Goal: Information Seeking & Learning: Check status

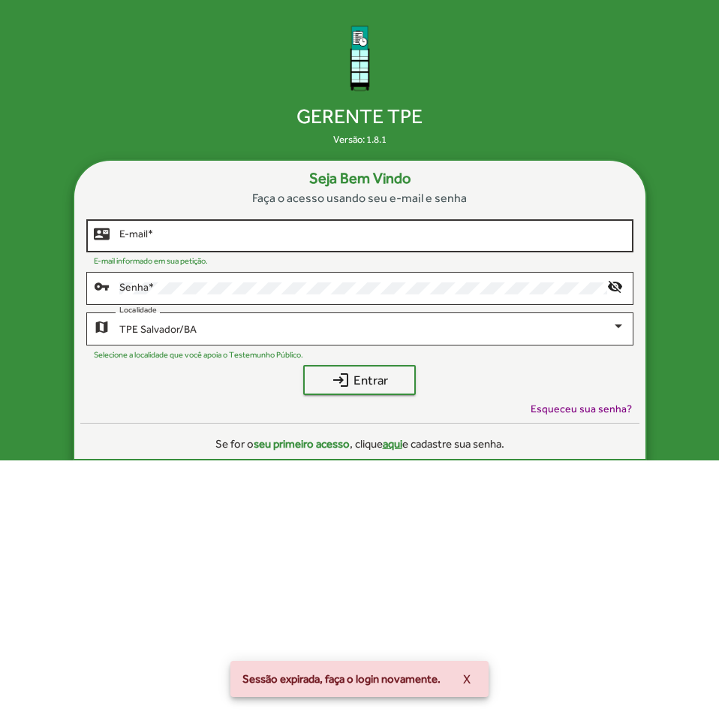
click at [262, 243] on div "E-mail *" at bounding box center [372, 234] width 506 height 36
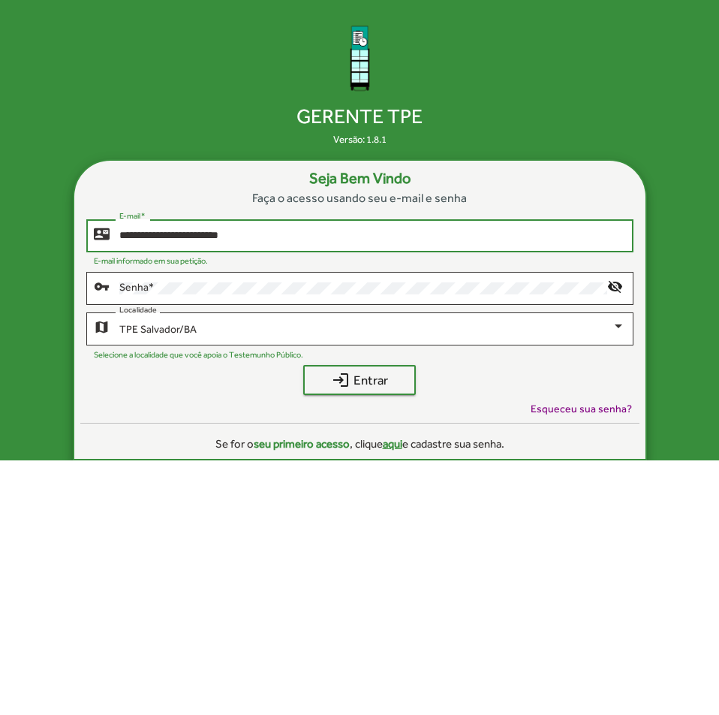
type input "**********"
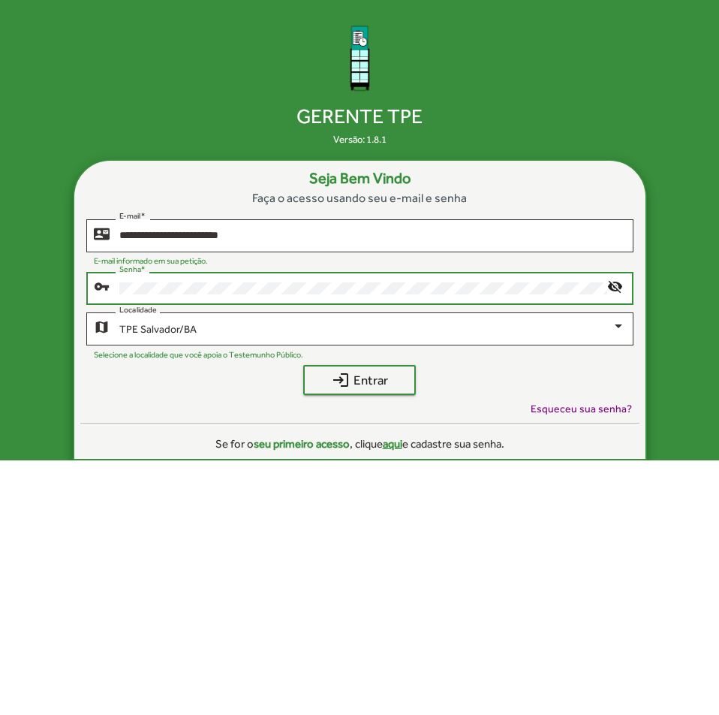
click at [303, 365] on button "login Entrar" at bounding box center [359, 380] width 113 height 30
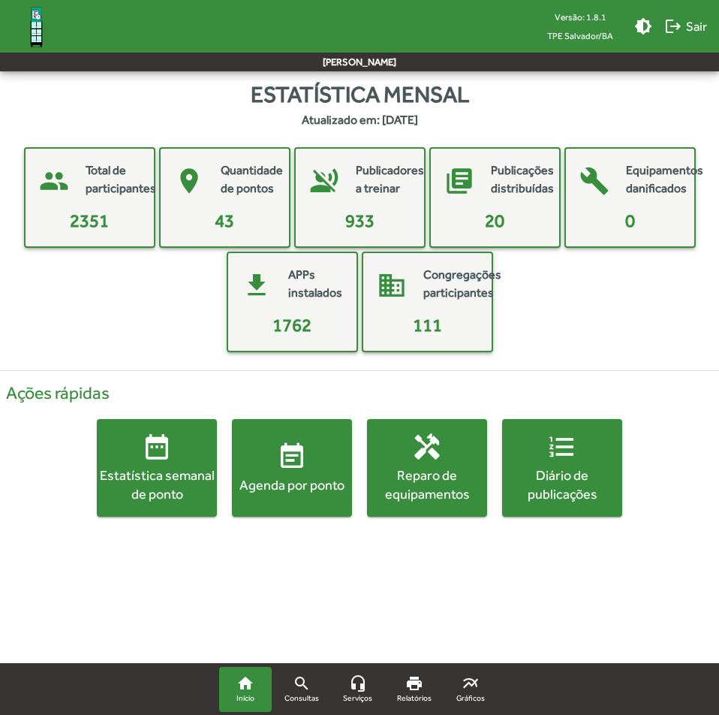
click at [280, 491] on div "Agenda por ponto" at bounding box center [292, 484] width 120 height 19
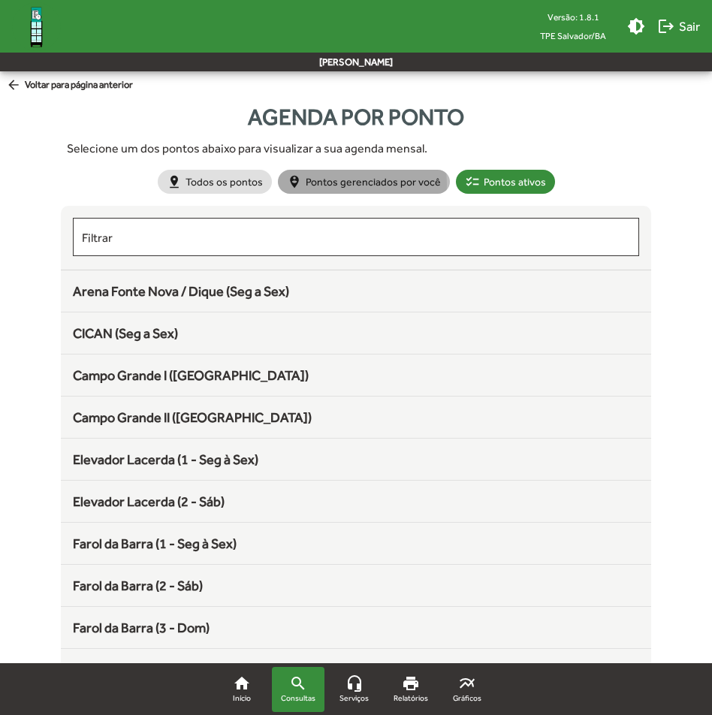
click at [340, 184] on mat-chip "person_pin_circle Pontos gerenciados por você" at bounding box center [364, 182] width 172 height 24
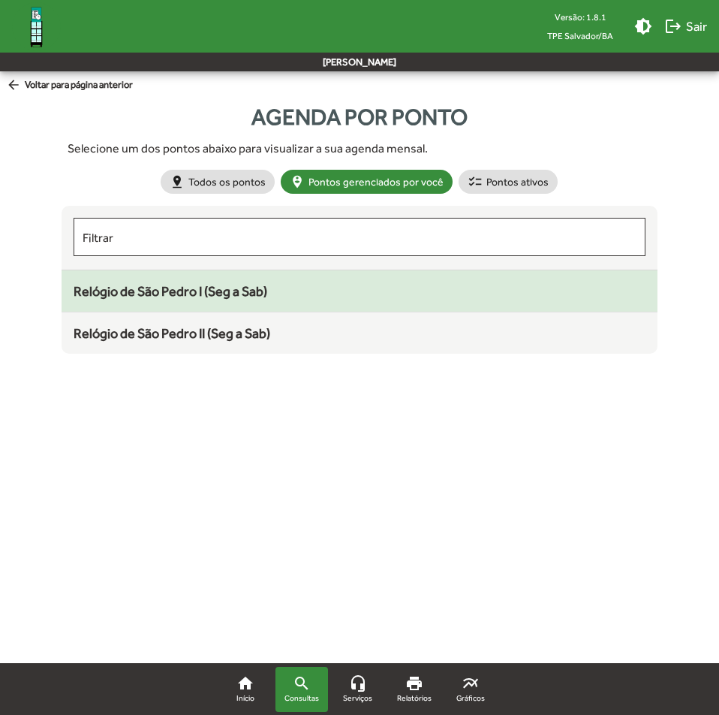
click at [227, 295] on span "Relógio de São Pedro I (Seg a Sab)" at bounding box center [171, 291] width 194 height 16
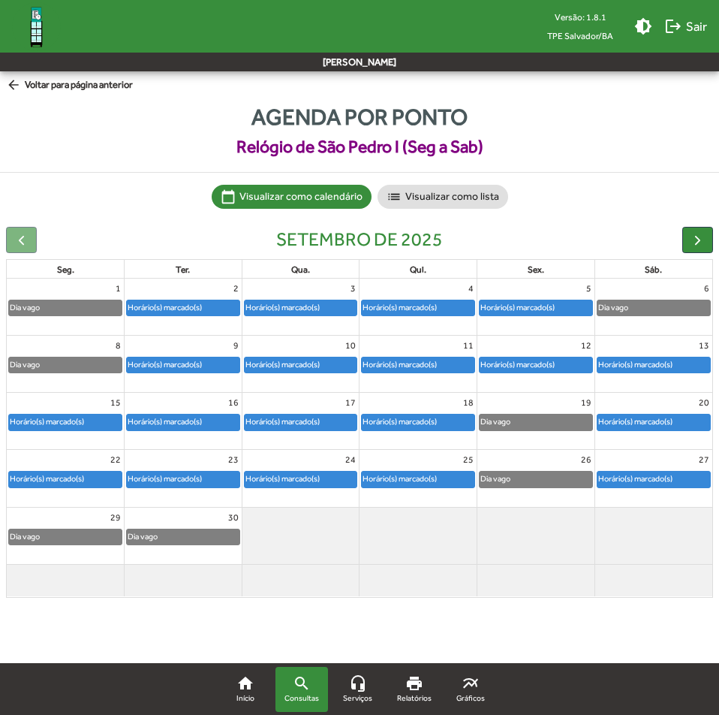
click at [58, 473] on div "Horário(s) marcado(s)" at bounding box center [47, 478] width 76 height 14
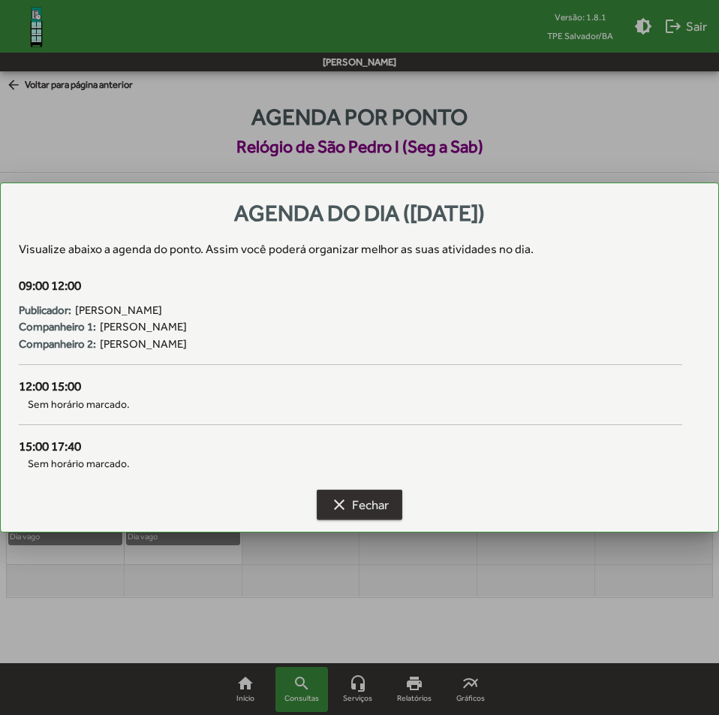
click at [374, 497] on span "clear Fechar" at bounding box center [359, 504] width 59 height 27
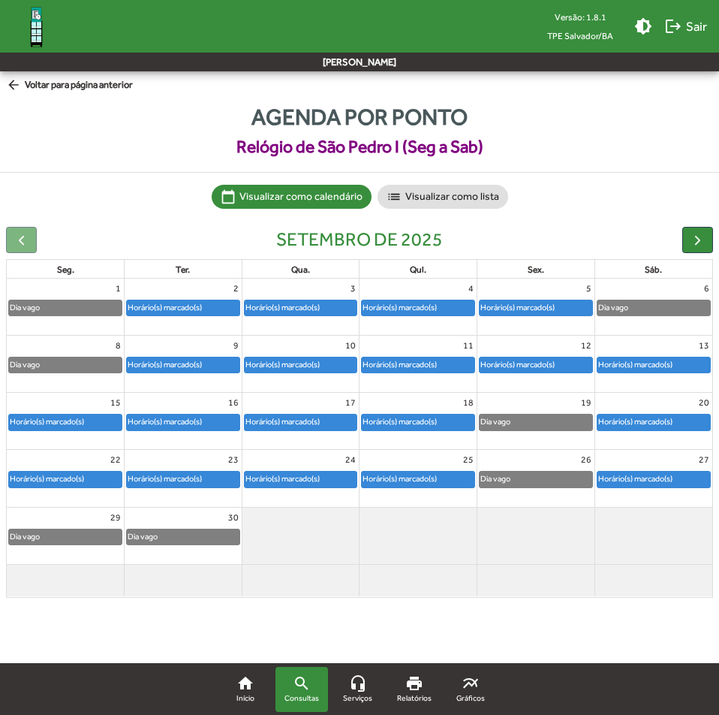
click at [160, 476] on div "Horário(s) marcado(s)" at bounding box center [165, 478] width 76 height 14
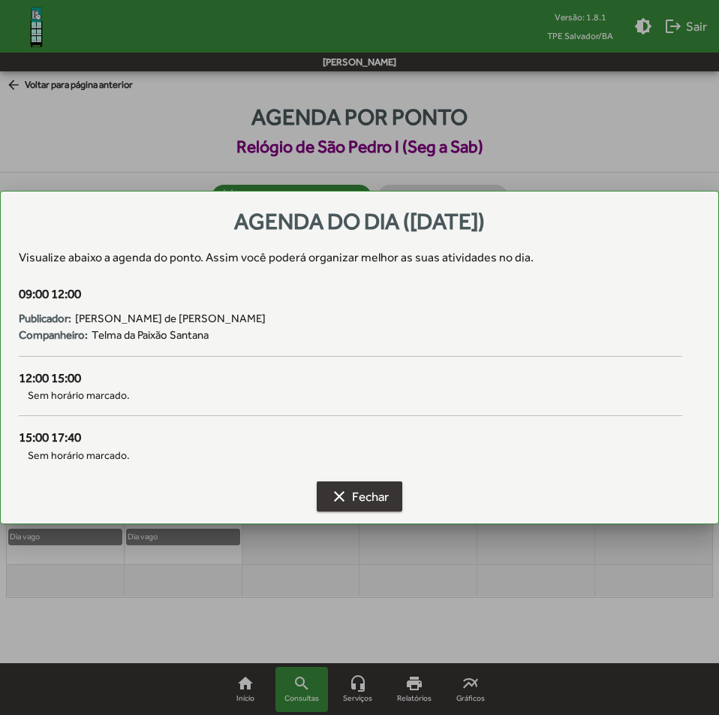
click at [349, 498] on span "clear Fechar" at bounding box center [359, 496] width 59 height 27
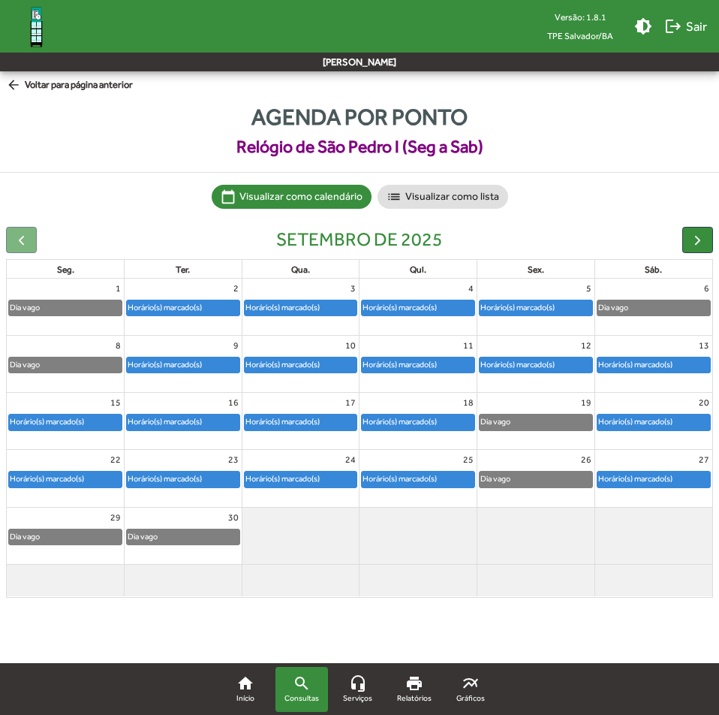
click at [287, 476] on div "Horário(s) marcado(s)" at bounding box center [283, 478] width 76 height 14
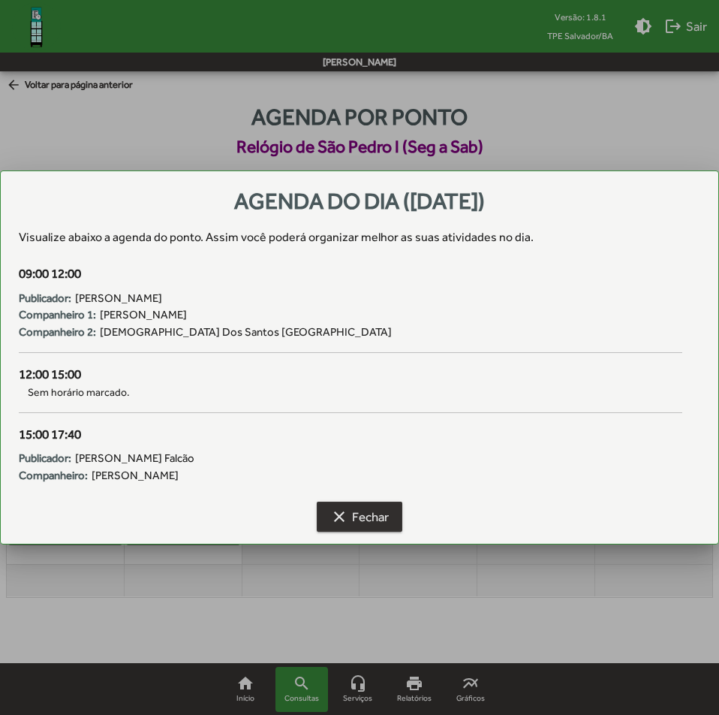
click at [358, 509] on span "clear Fechar" at bounding box center [359, 516] width 59 height 27
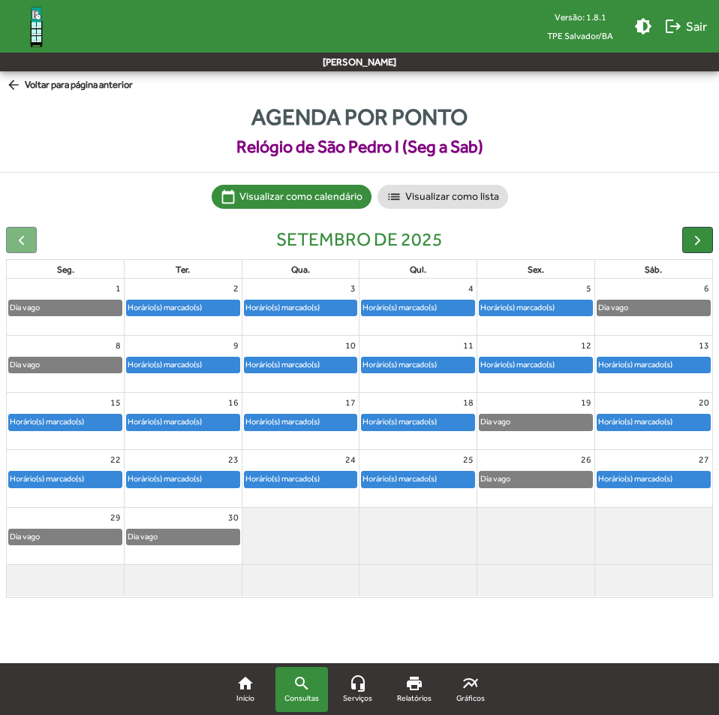
click at [426, 474] on div "Horário(s) marcado(s)" at bounding box center [400, 478] width 76 height 14
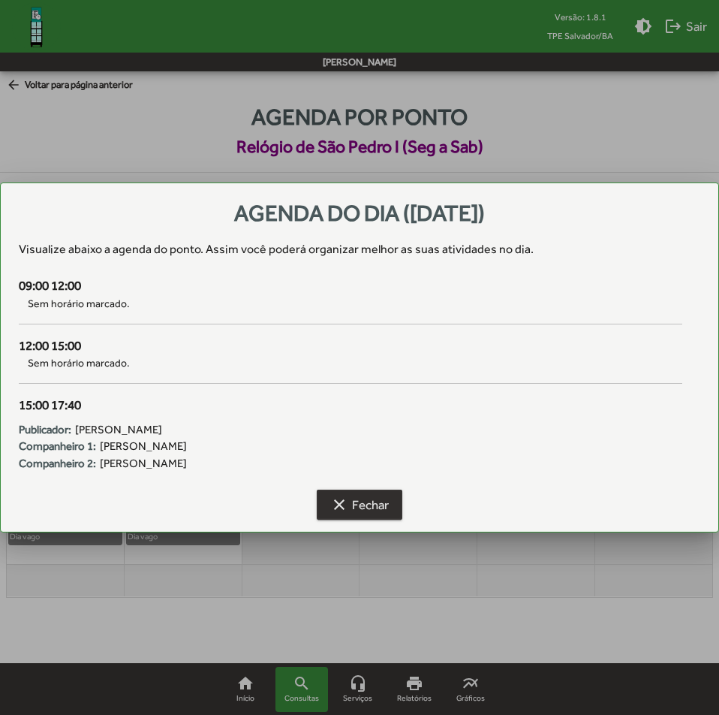
click at [364, 501] on span "clear Fechar" at bounding box center [359, 504] width 59 height 27
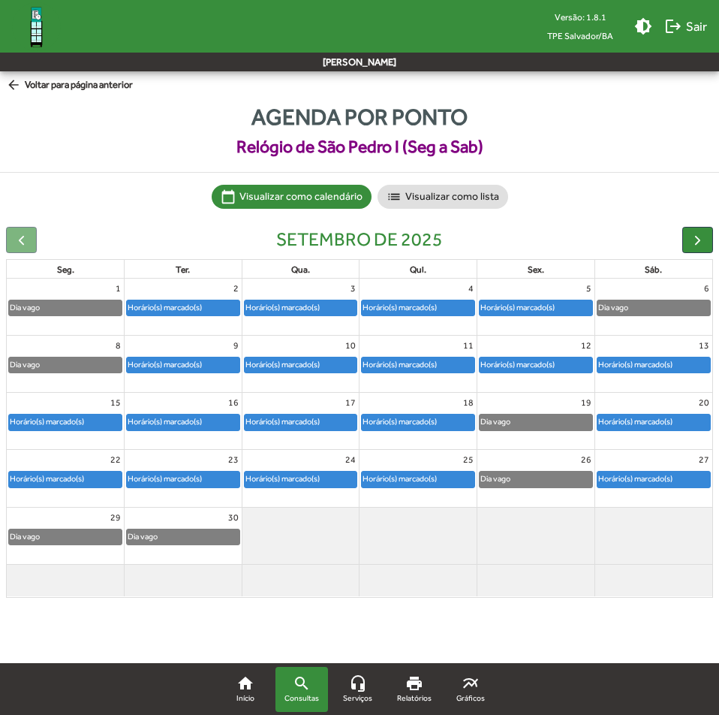
click at [418, 480] on div "Horário(s) marcado(s)" at bounding box center [400, 478] width 76 height 14
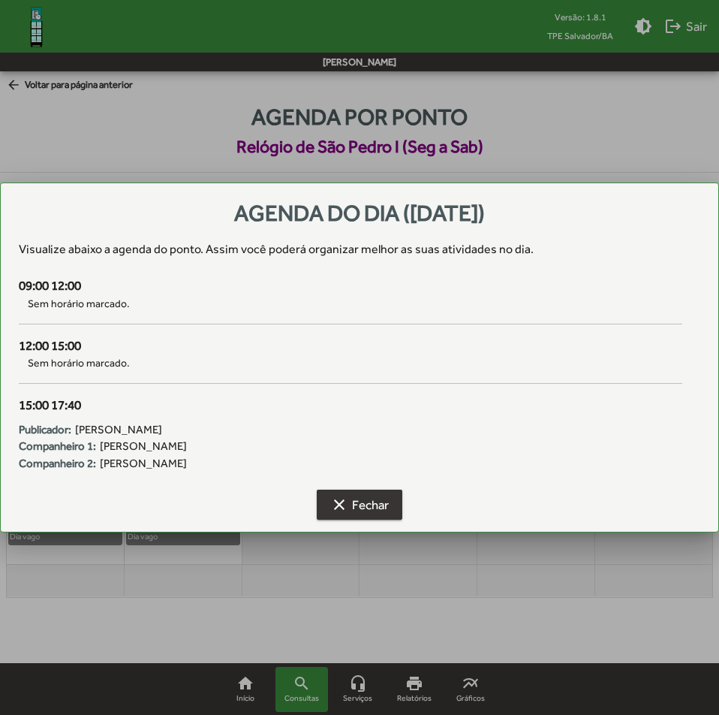
click at [372, 498] on span "clear Fechar" at bounding box center [359, 504] width 59 height 27
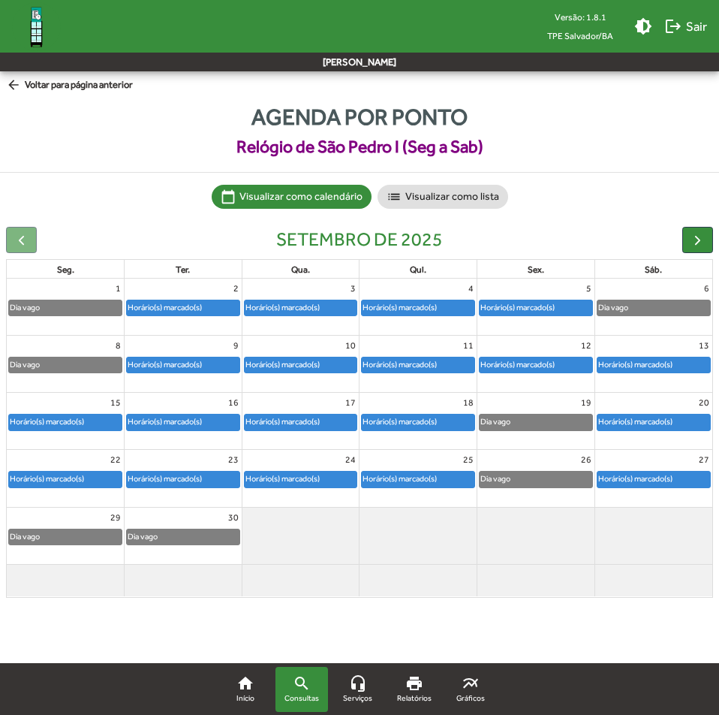
click at [634, 479] on div "Horário(s) marcado(s)" at bounding box center [636, 478] width 76 height 14
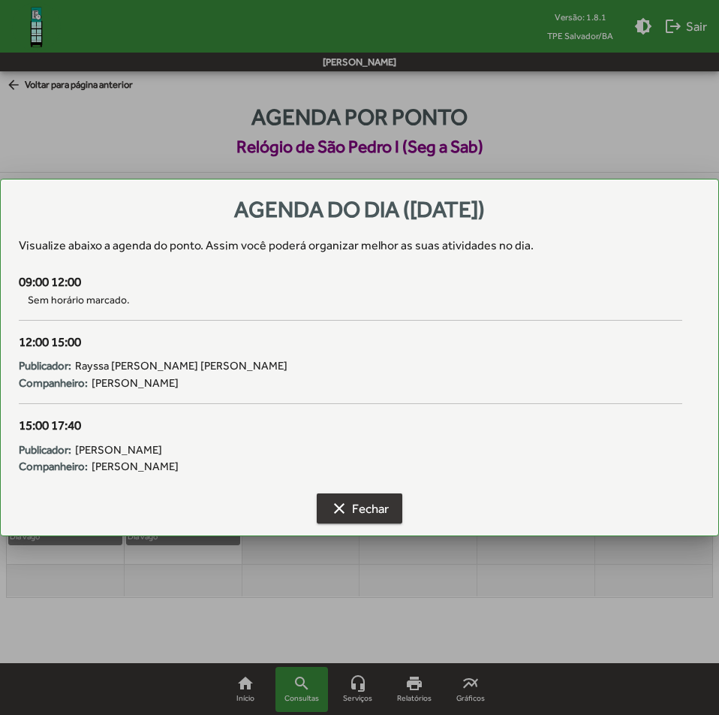
click at [371, 513] on span "clear Fechar" at bounding box center [359, 508] width 59 height 27
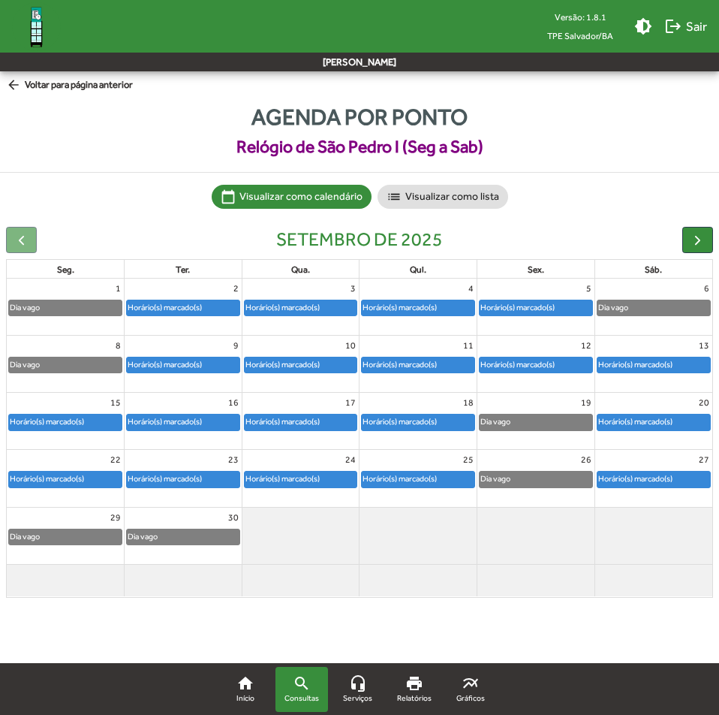
click at [14, 84] on mat-icon "arrow_back" at bounding box center [15, 85] width 19 height 17
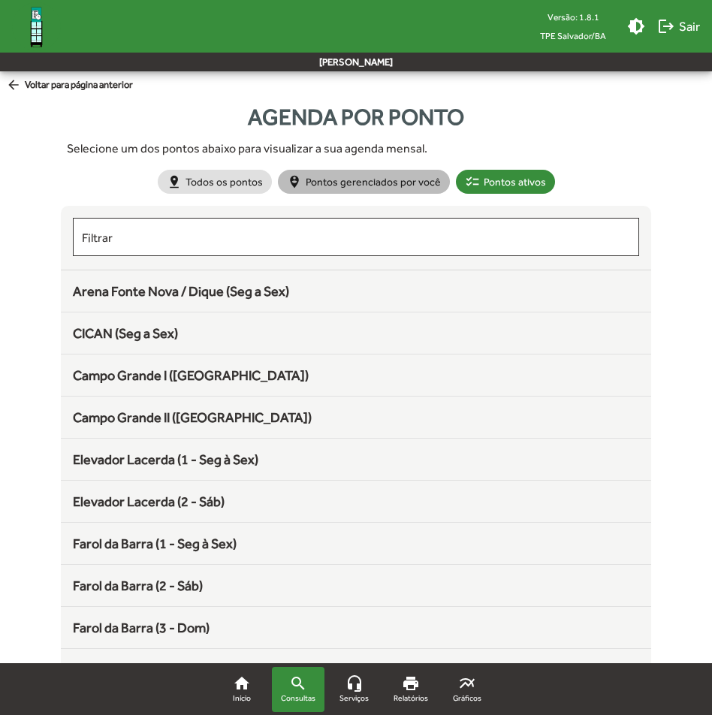
click at [358, 180] on mat-chip "person_pin_circle Pontos gerenciados por você" at bounding box center [364, 182] width 172 height 24
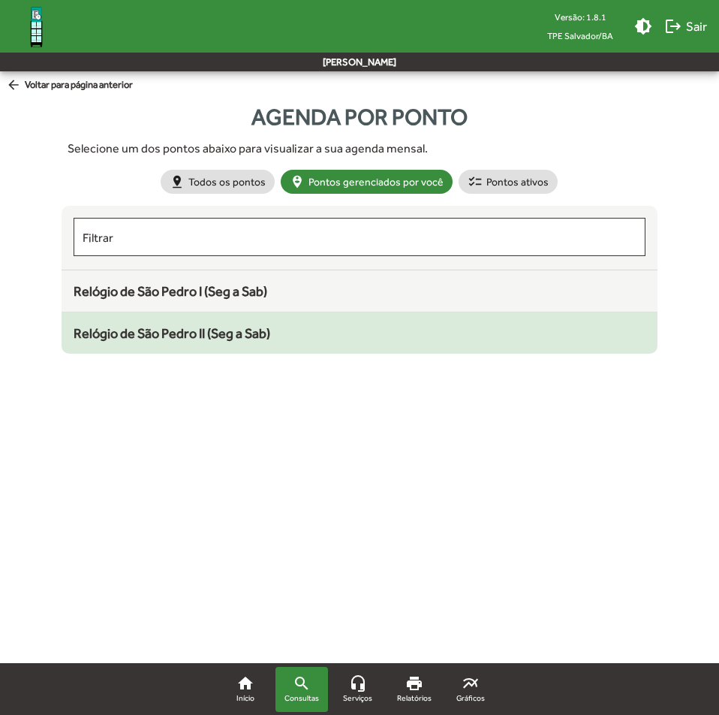
click at [261, 333] on span "Relógio de São Pedro II (Seg a Sab)" at bounding box center [172, 333] width 197 height 16
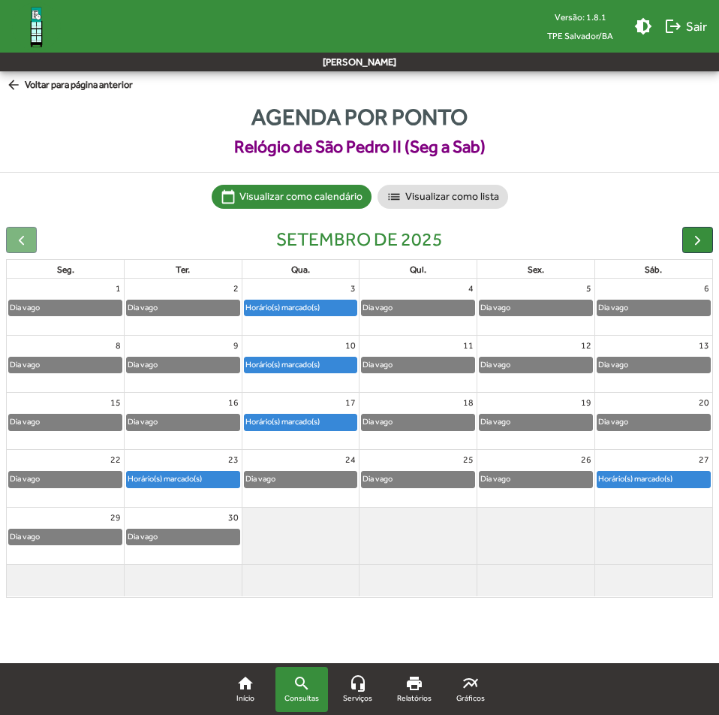
click at [636, 477] on div "Horário(s) marcado(s)" at bounding box center [636, 478] width 76 height 14
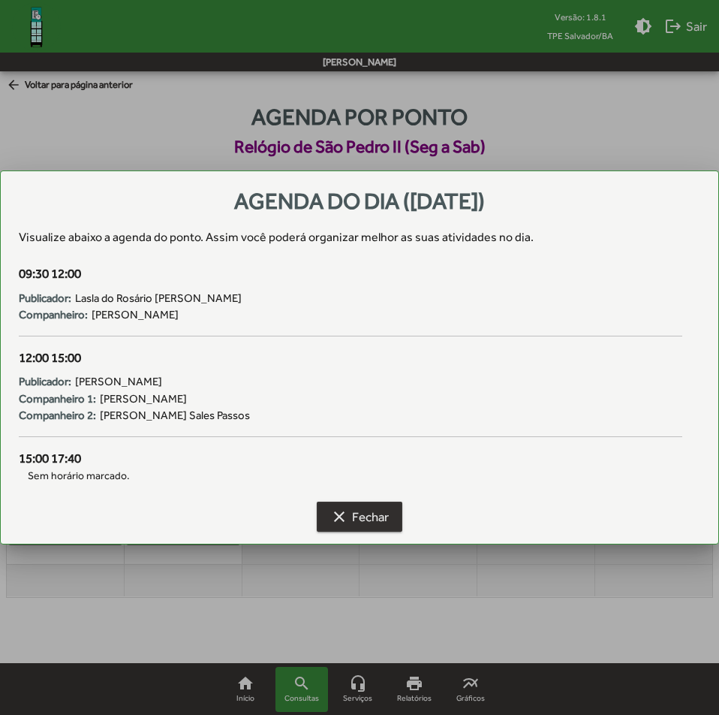
click at [341, 515] on mat-icon "clear" at bounding box center [339, 516] width 18 height 18
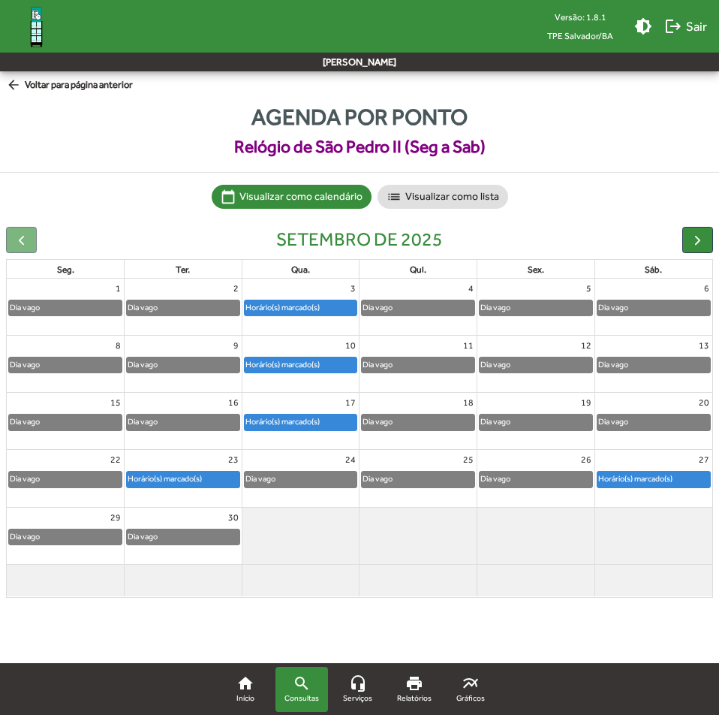
click at [193, 478] on div "Horário(s) marcado(s)" at bounding box center [165, 478] width 76 height 14
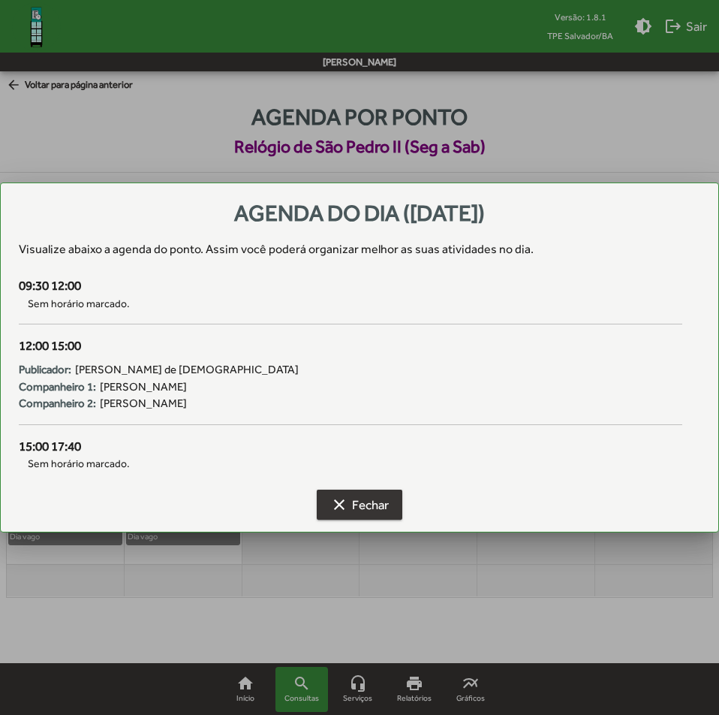
click at [342, 507] on mat-icon "clear" at bounding box center [339, 504] width 18 height 18
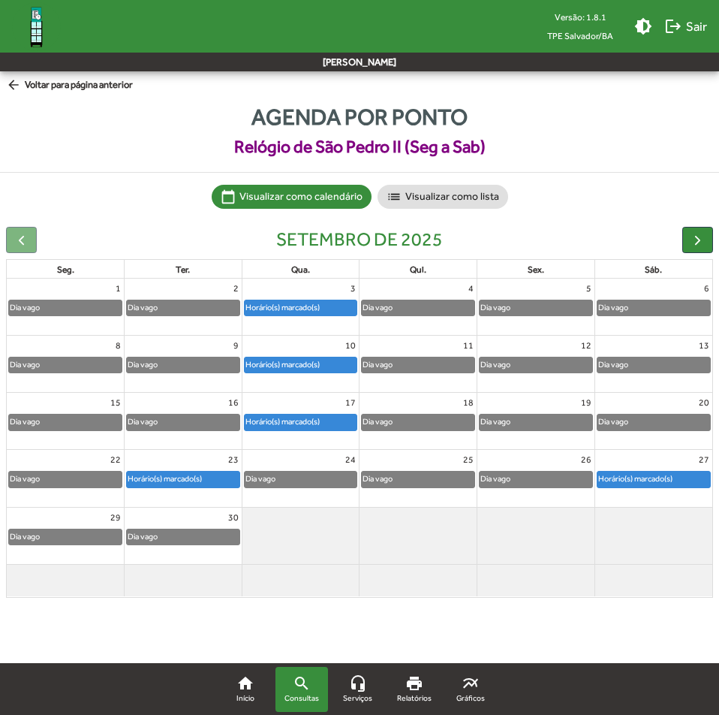
click at [169, 487] on link "Horário(s) marcado(s)" at bounding box center [183, 479] width 114 height 17
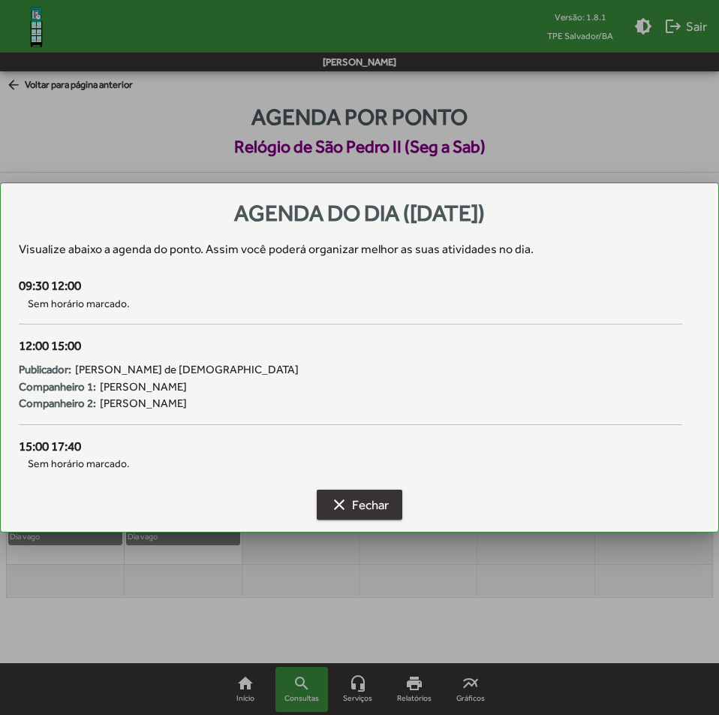
click at [360, 506] on span "clear Fechar" at bounding box center [359, 504] width 59 height 27
